Goal: Task Accomplishment & Management: Complete application form

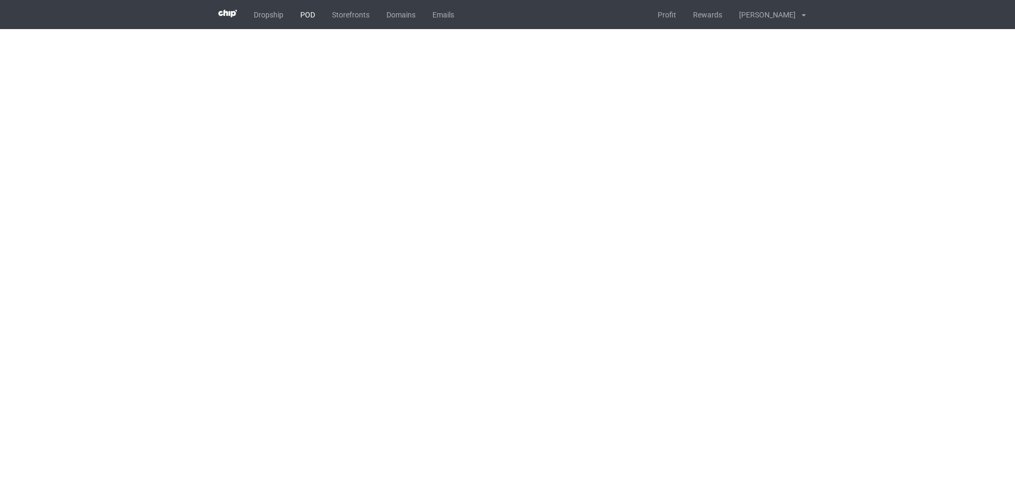
click at [304, 12] on link "POD" at bounding box center [308, 14] width 32 height 29
click at [311, 11] on link "POD" at bounding box center [308, 14] width 32 height 29
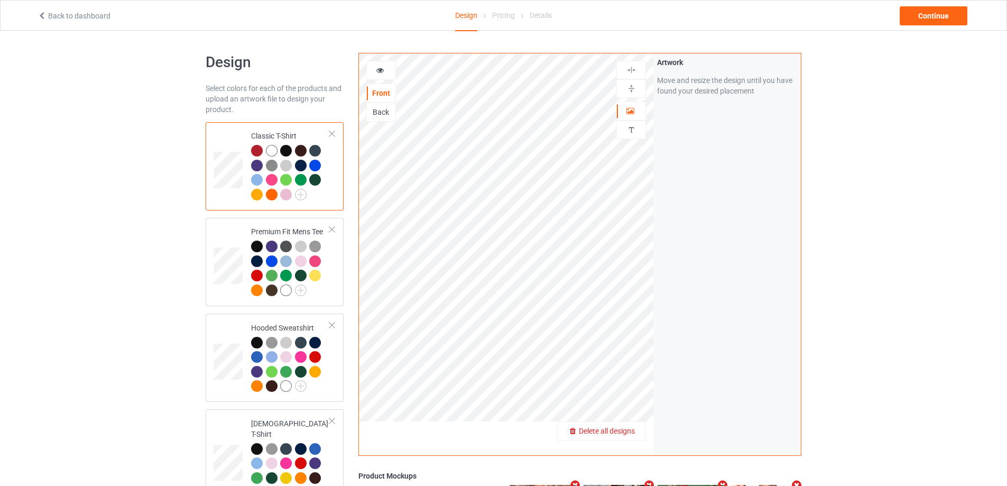
click at [635, 431] on span "Delete all designs" at bounding box center [607, 430] width 56 height 8
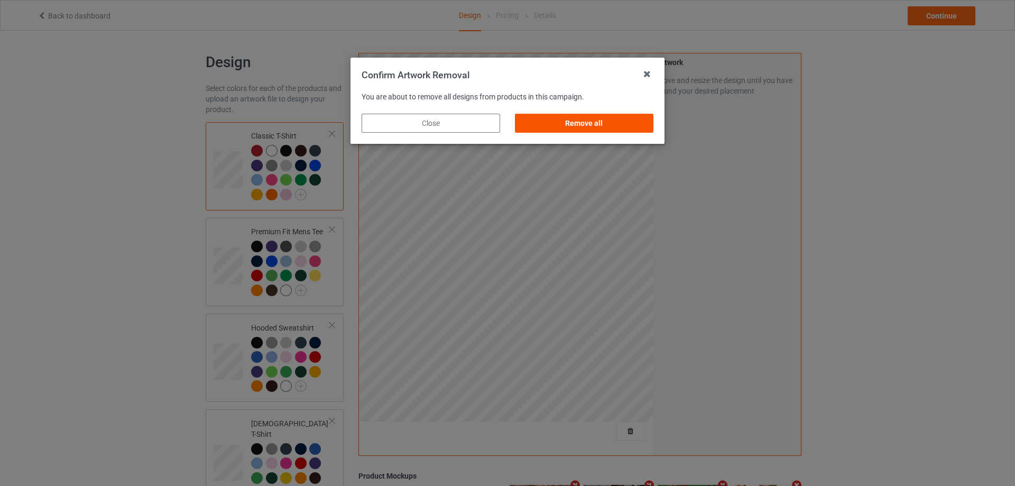
click at [625, 127] on div "Remove all" at bounding box center [584, 123] width 138 height 19
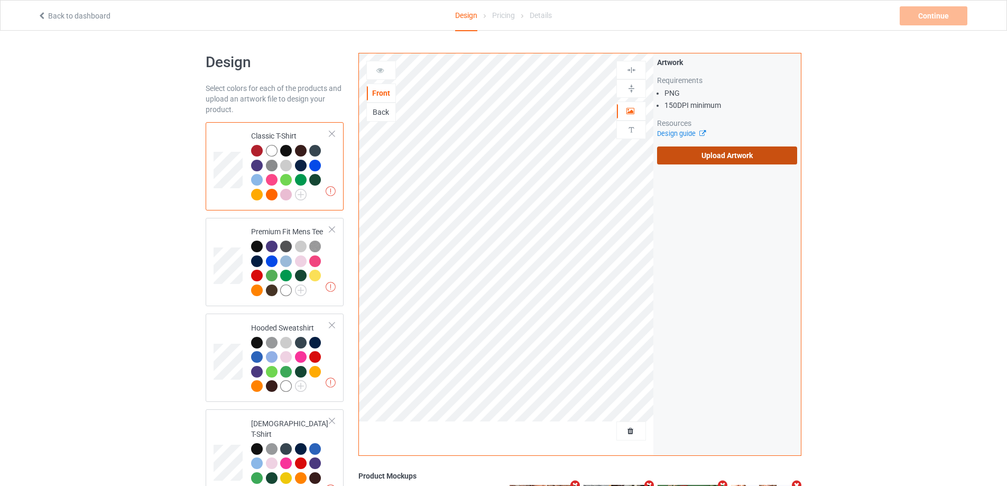
click at [729, 159] on label "Upload Artwork" at bounding box center [727, 155] width 140 height 18
click at [0, 0] on input "Upload Artwork" at bounding box center [0, 0] width 0 height 0
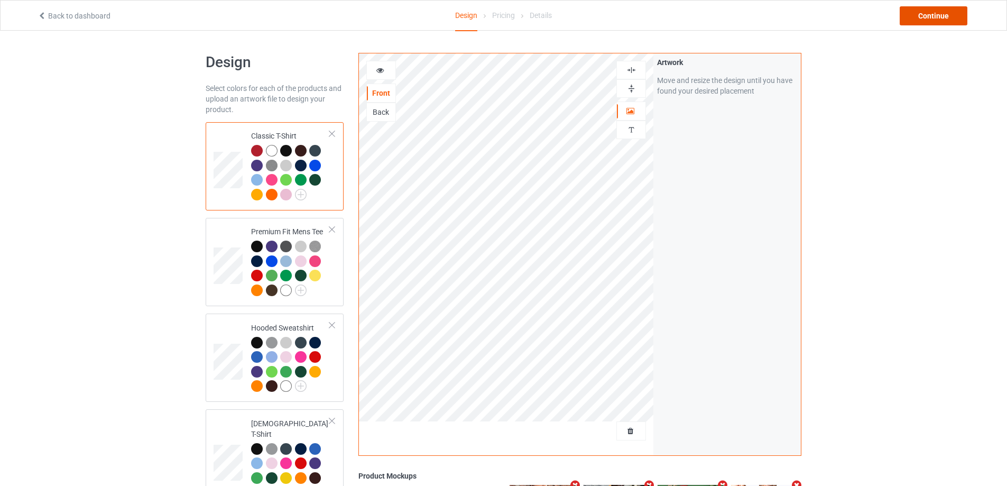
click at [925, 21] on div "Continue" at bounding box center [933, 15] width 68 height 19
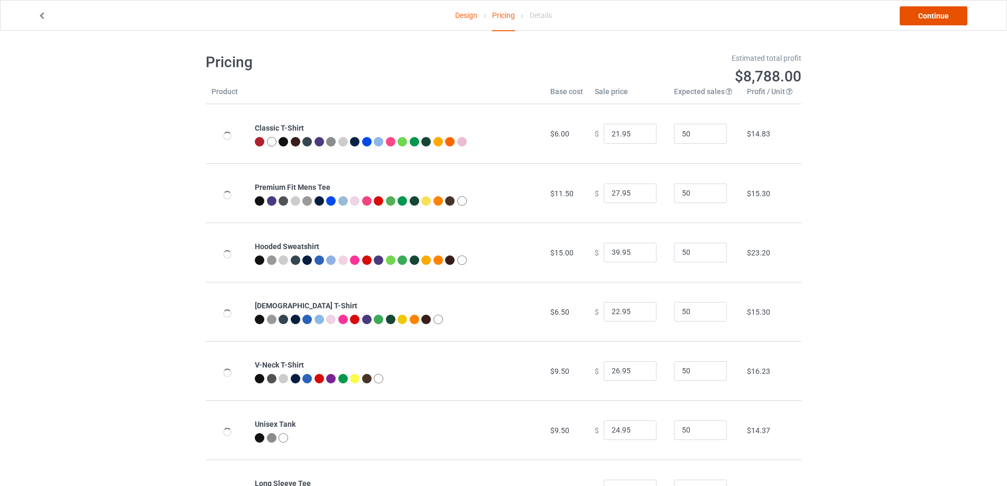
click at [926, 21] on link "Continue" at bounding box center [933, 15] width 68 height 19
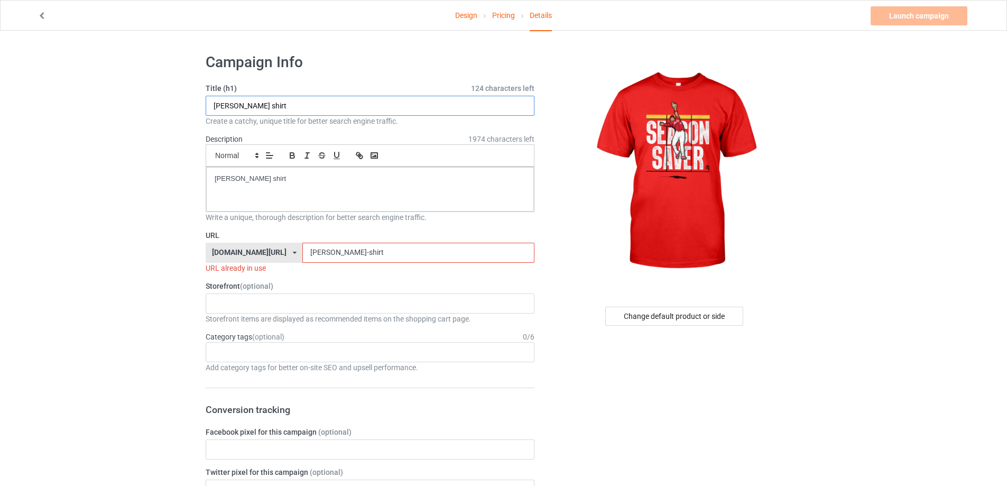
drag, startPoint x: 378, startPoint y: 107, endPoint x: 114, endPoint y: 138, distance: 265.5
paste input "Reds Daily Noelvi Marte Season Saver S"
type input "Reds Daily Noelvi Marte Season Saver Shirt"
drag, startPoint x: 336, startPoint y: 173, endPoint x: 227, endPoint y: 317, distance: 180.0
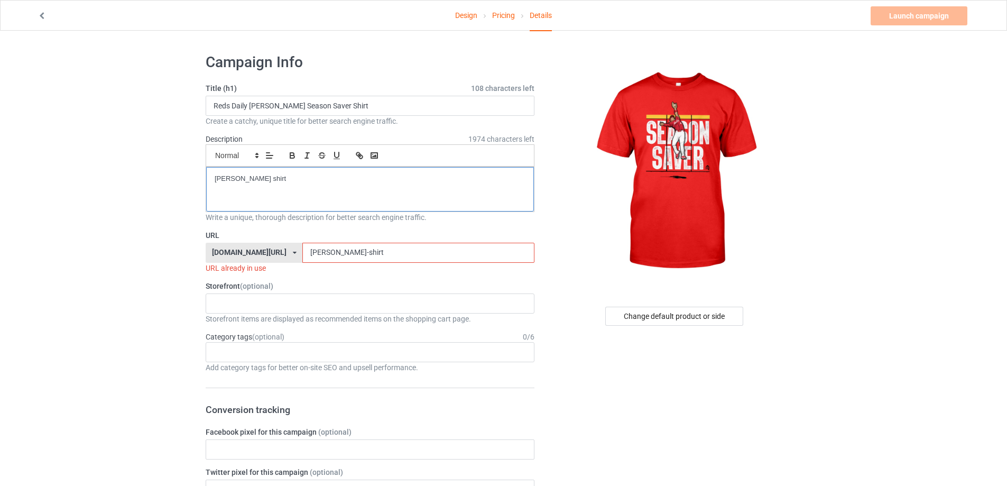
drag, startPoint x: 377, startPoint y: 256, endPoint x: 180, endPoint y: 281, distance: 198.1
paste input "reds-daily-noelvi-marte-season-saver"
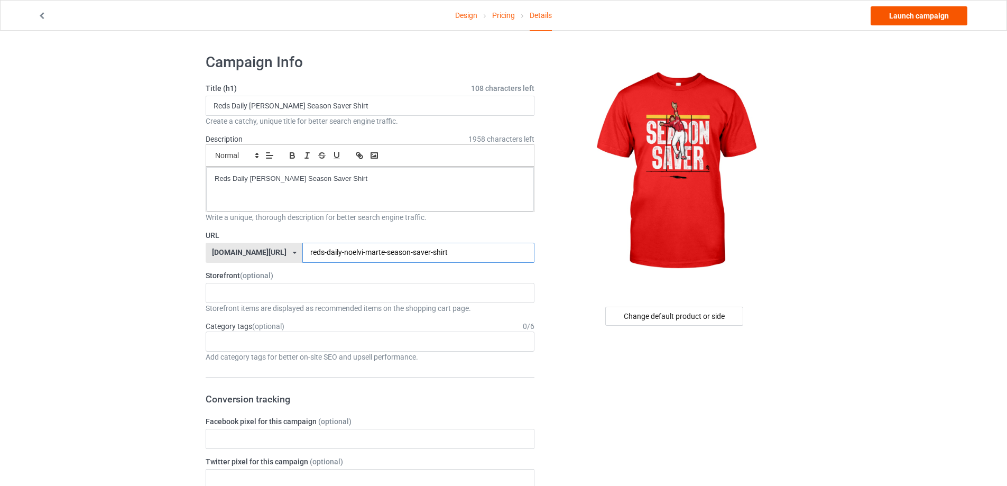
type input "reds-daily-noelvi-marte-season-saver-shirt"
click at [929, 16] on link "Launch campaign" at bounding box center [918, 15] width 97 height 19
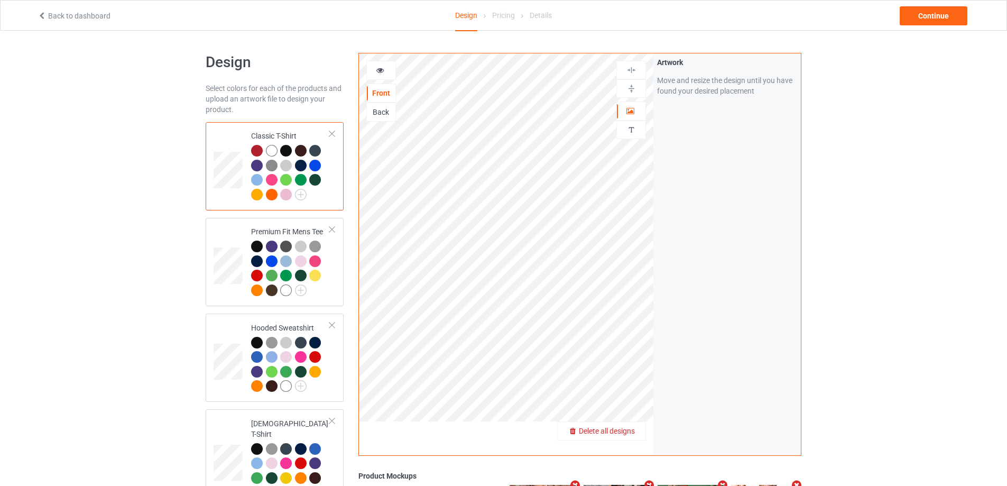
click at [620, 426] on div "Delete all designs" at bounding box center [601, 430] width 88 height 11
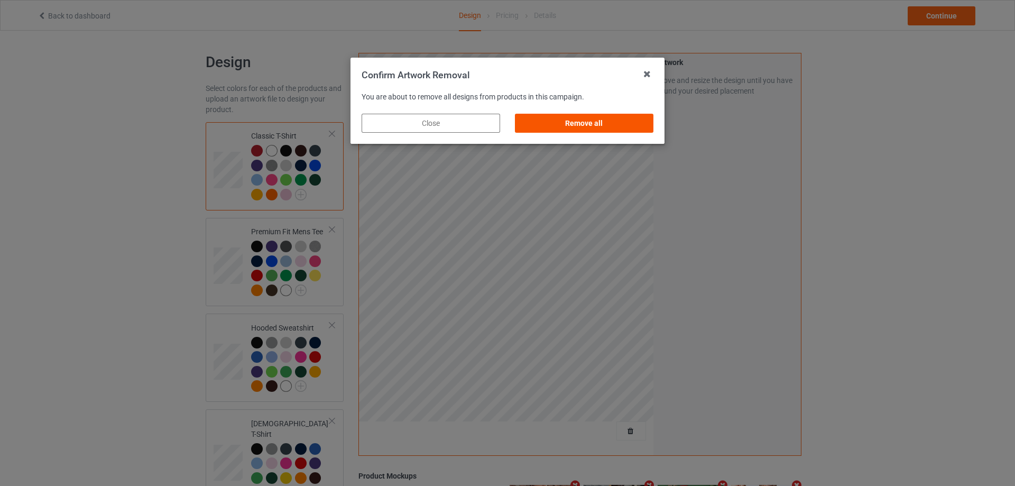
click at [622, 126] on div "Remove all" at bounding box center [584, 123] width 138 height 19
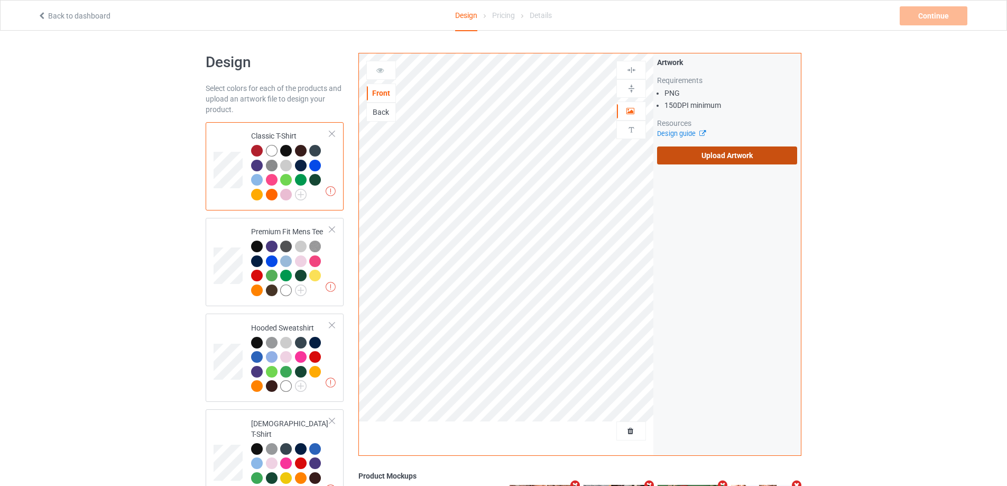
click at [703, 159] on label "Upload Artwork" at bounding box center [727, 155] width 140 height 18
click at [0, 0] on input "Upload Artwork" at bounding box center [0, 0] width 0 height 0
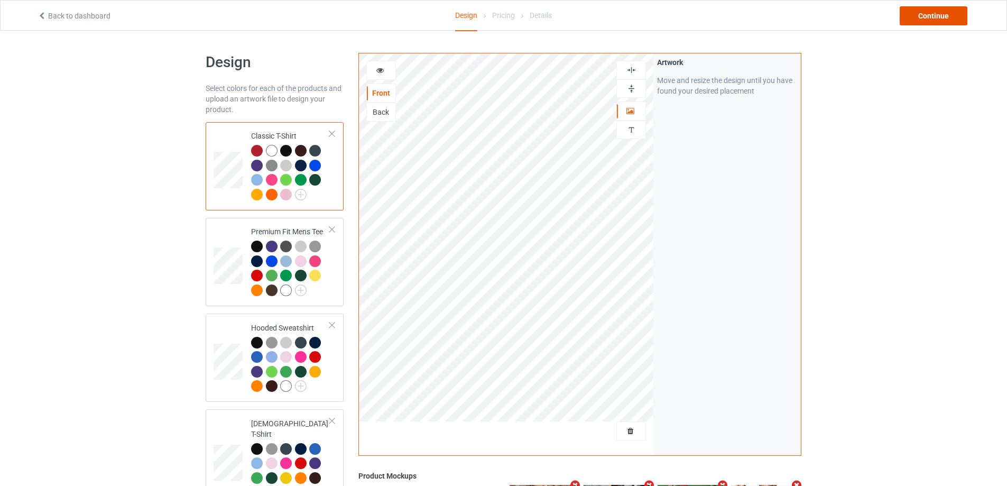
click at [944, 13] on div "Continue" at bounding box center [933, 15] width 68 height 19
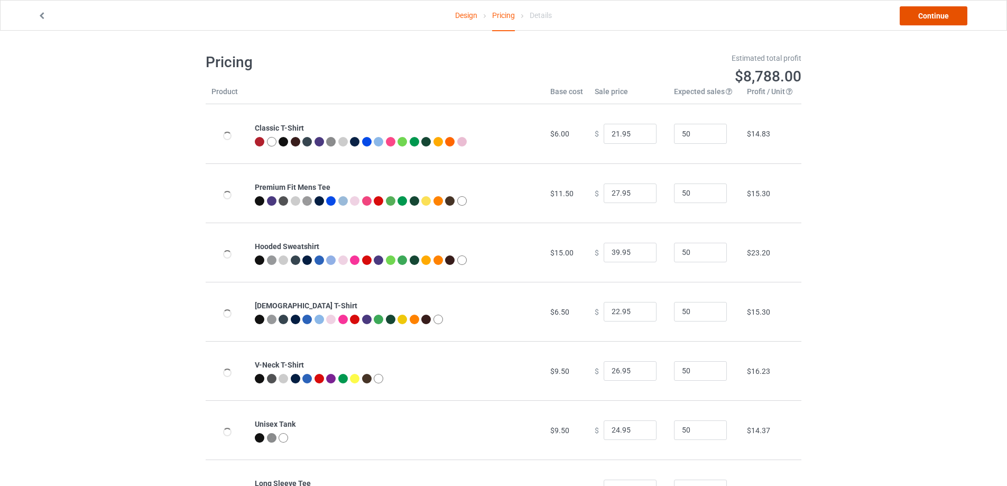
click at [945, 13] on link "Continue" at bounding box center [933, 15] width 68 height 19
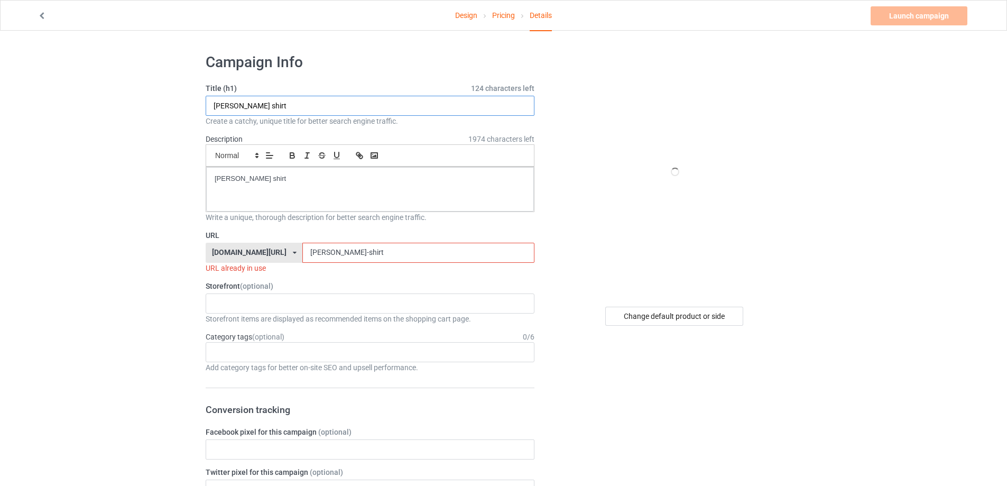
drag, startPoint x: 325, startPoint y: 108, endPoint x: 204, endPoint y: 114, distance: 121.1
paste input "[PERSON_NAME] woman adult human [DEMOGRAPHIC_DATA]"
type input "[PERSON_NAME] woman adult human [DEMOGRAPHIC_DATA] shirt"
drag, startPoint x: 364, startPoint y: 179, endPoint x: 138, endPoint y: 177, distance: 225.6
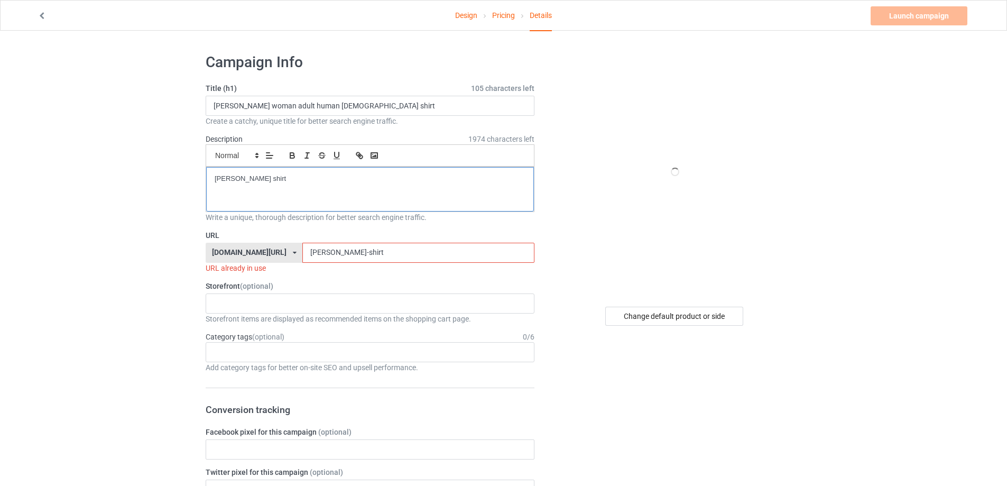
drag, startPoint x: 379, startPoint y: 250, endPoint x: 235, endPoint y: 248, distance: 143.7
click at [235, 248] on div "[DOMAIN_NAME][URL] [DOMAIN_NAME][URL] [DOMAIN_NAME][URL] 5cd2f964b197f721e1cad2…" at bounding box center [370, 253] width 329 height 20
paste input "[PERSON_NAME]-woman-adult-human-[DEMOGRAPHIC_DATA]"
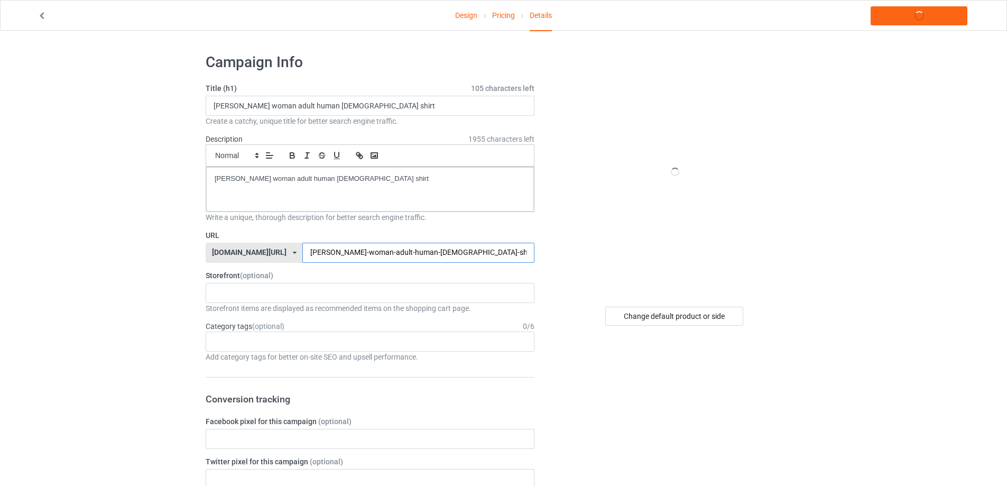
type input "[PERSON_NAME]-woman-adult-human-[DEMOGRAPHIC_DATA]-shirt"
drag, startPoint x: 304, startPoint y: 178, endPoint x: 70, endPoint y: 178, distance: 234.6
copy p "[PERSON_NAME] woman adult human [DEMOGRAPHIC_DATA] shirt"
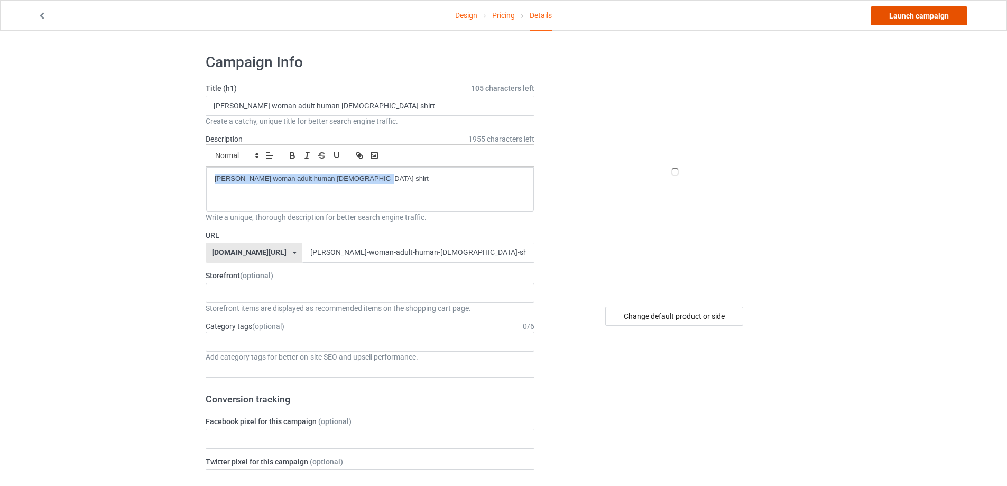
drag, startPoint x: 929, startPoint y: 16, endPoint x: 935, endPoint y: 14, distance: 6.2
click at [929, 16] on link "Launch campaign" at bounding box center [918, 15] width 97 height 19
